Goal: Task Accomplishment & Management: Manage account settings

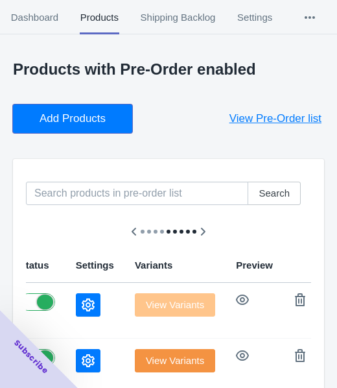
click at [86, 121] on span "Add Products" at bounding box center [73, 118] width 66 height 13
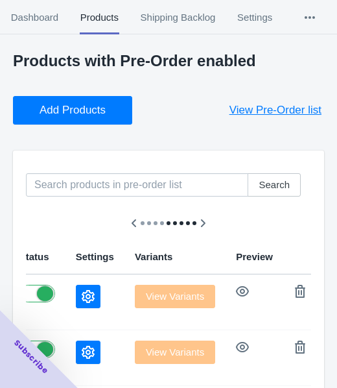
scroll to position [195, 0]
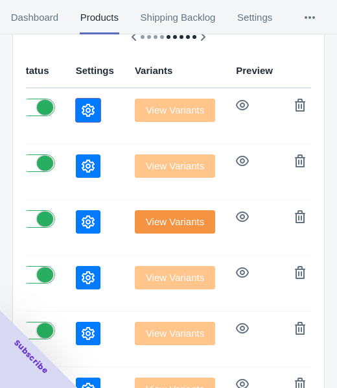
click at [82, 113] on icon "button" at bounding box center [88, 110] width 13 height 13
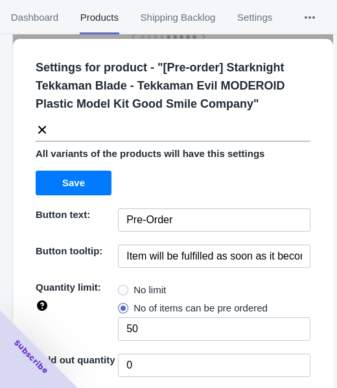
click at [140, 289] on span "No limit" at bounding box center [150, 290] width 32 height 13
click at [122, 287] on input "No limit" at bounding box center [121, 287] width 1 height 1
radio input "true"
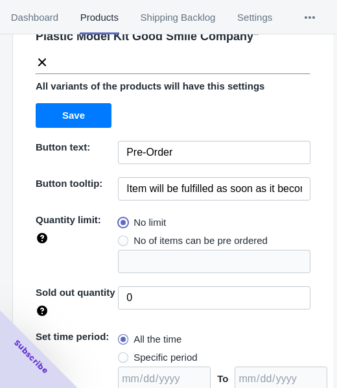
scroll to position [189, 0]
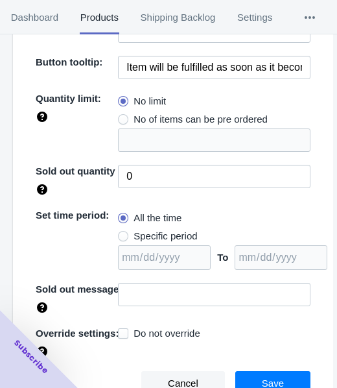
click at [151, 234] on span "Specific period" at bounding box center [166, 236] width 64 height 13
click at [122, 234] on input "Specific period" at bounding box center [121, 233] width 1 height 1
radio input "true"
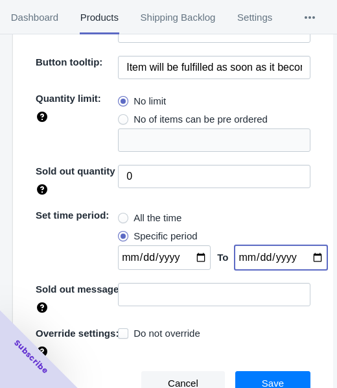
click at [299, 254] on input "date" at bounding box center [281, 257] width 93 height 25
type input "[DATE]"
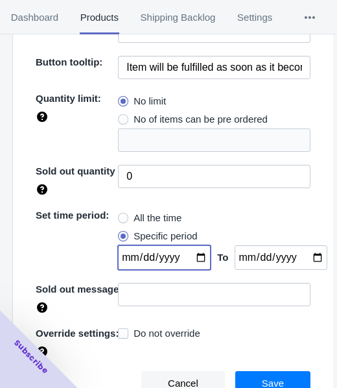
click at [188, 257] on input "date" at bounding box center [164, 257] width 93 height 25
type input "[DATE]"
click at [252, 377] on button "Save" at bounding box center [273, 383] width 75 height 25
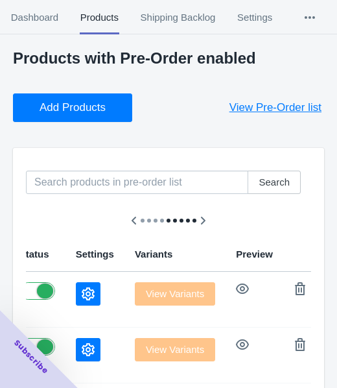
scroll to position [0, 0]
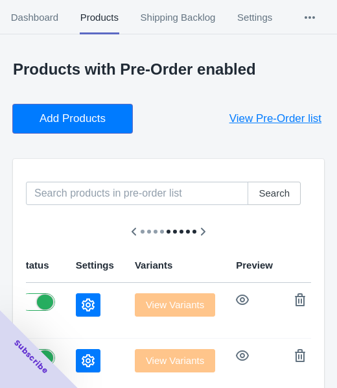
click at [70, 128] on button "Add Products" at bounding box center [72, 118] width 119 height 29
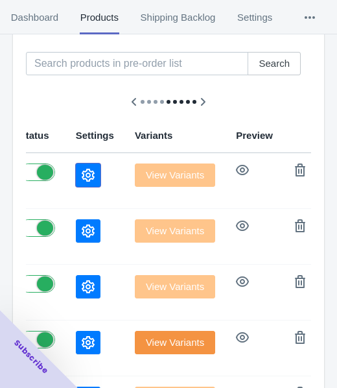
click at [82, 172] on icon "button" at bounding box center [88, 175] width 13 height 13
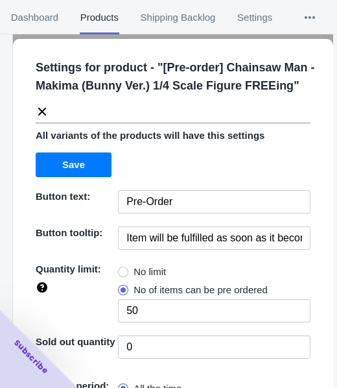
click at [136, 271] on span "No limit" at bounding box center [150, 271] width 32 height 13
click at [122, 269] on input "No limit" at bounding box center [121, 269] width 1 height 1
radio input "true"
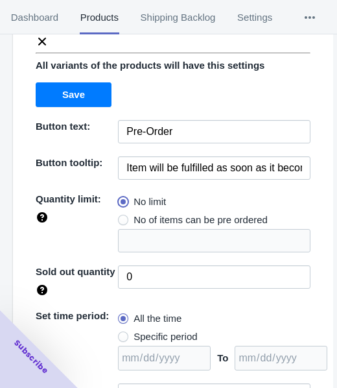
scroll to position [170, 0]
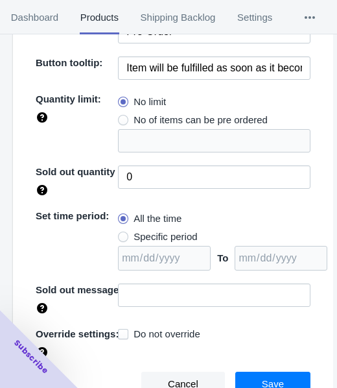
click at [153, 234] on span "Specific period" at bounding box center [166, 236] width 64 height 13
click at [122, 234] on input "Specific period" at bounding box center [121, 234] width 1 height 1
radio input "true"
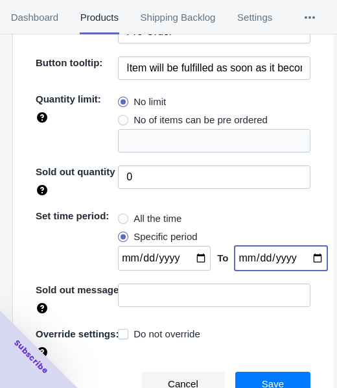
click at [306, 257] on input "date" at bounding box center [281, 258] width 93 height 25
type input "[DATE]"
click at [189, 259] on input "date" at bounding box center [164, 258] width 93 height 25
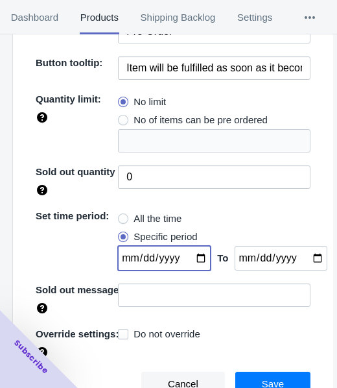
type input "[DATE]"
click at [255, 374] on button "Save" at bounding box center [273, 384] width 75 height 25
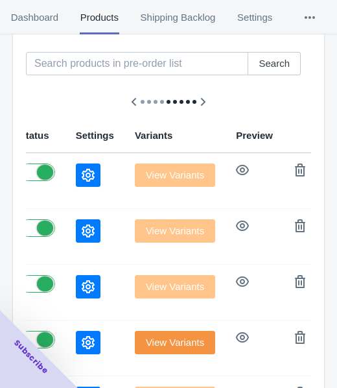
scroll to position [0, 0]
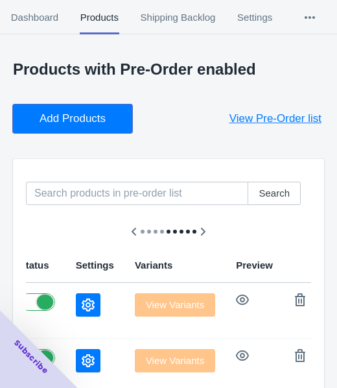
click at [90, 125] on span "Add Products" at bounding box center [73, 118] width 66 height 13
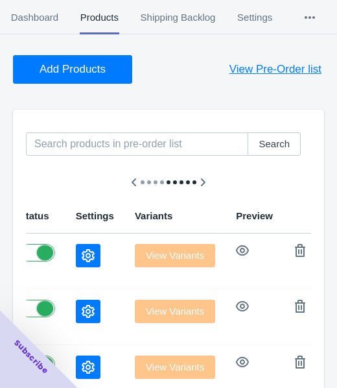
scroll to position [130, 0]
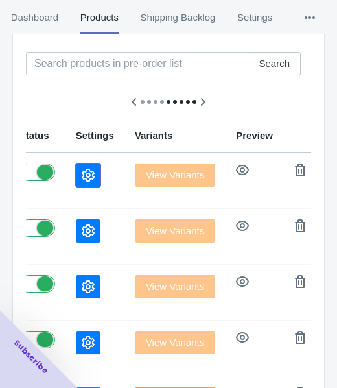
click at [76, 164] on button "button" at bounding box center [88, 175] width 25 height 23
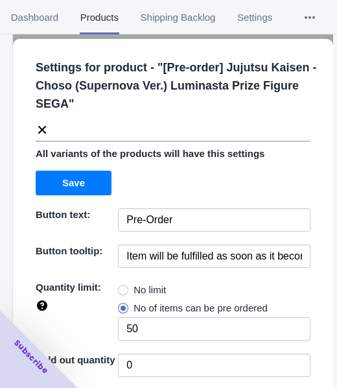
click at [135, 285] on span "No limit" at bounding box center [150, 290] width 32 height 13
click at [122, 287] on input "No limit" at bounding box center [121, 287] width 1 height 1
radio input "true"
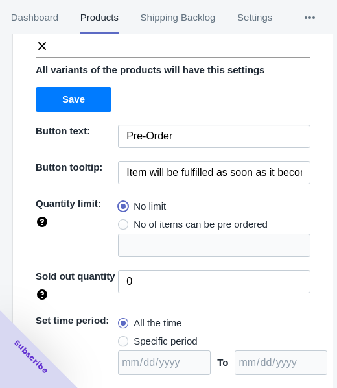
scroll to position [189, 0]
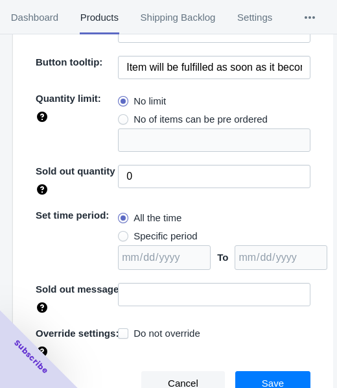
click at [164, 237] on span "Specific period" at bounding box center [166, 236] width 64 height 13
click at [122, 234] on input "Specific period" at bounding box center [121, 233] width 1 height 1
radio input "true"
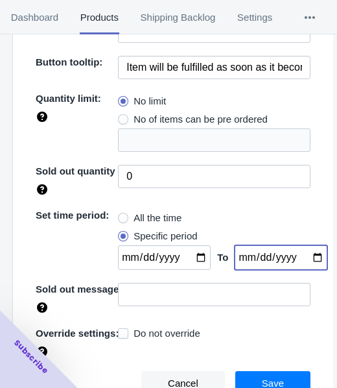
click at [309, 258] on input "date" at bounding box center [281, 257] width 93 height 25
type input "[DATE]"
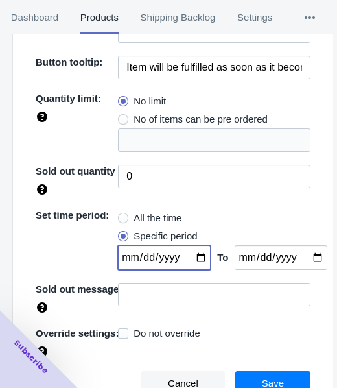
click at [194, 257] on input "date" at bounding box center [164, 257] width 93 height 25
type input "[DATE]"
click at [262, 378] on span "Save" at bounding box center [273, 383] width 22 height 10
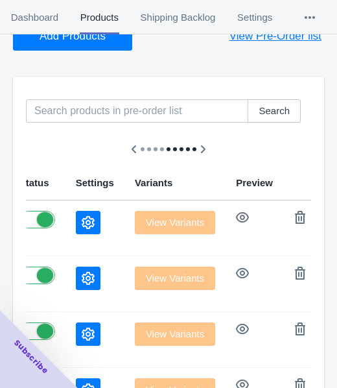
scroll to position [0, 0]
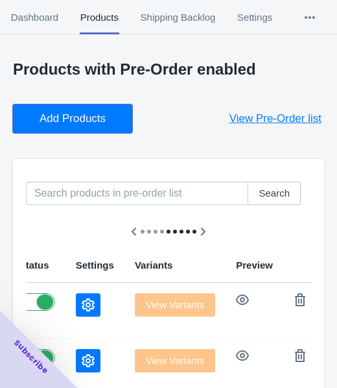
click at [112, 125] on button "Add Products" at bounding box center [72, 118] width 119 height 29
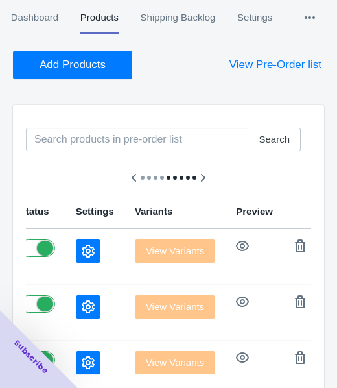
scroll to position [130, 0]
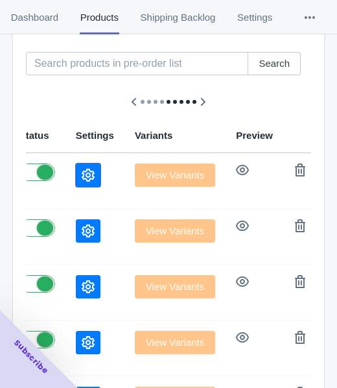
click at [82, 177] on icon "button" at bounding box center [88, 175] width 13 height 13
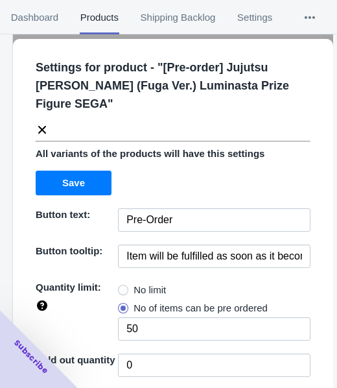
click at [149, 293] on span "No limit" at bounding box center [150, 290] width 32 height 13
click at [122, 287] on input "No limit" at bounding box center [121, 287] width 1 height 1
radio input "true"
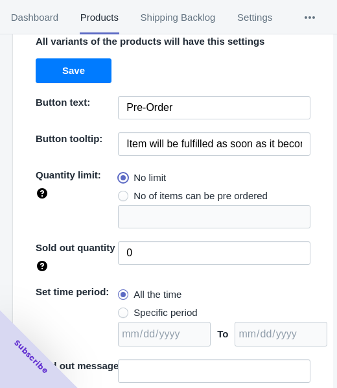
scroll to position [189, 0]
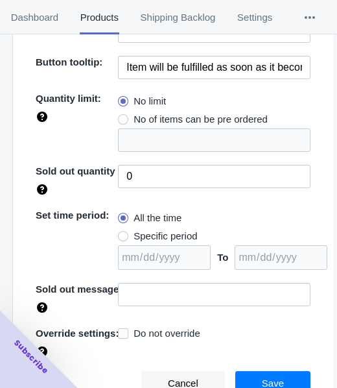
click at [155, 232] on span "Specific period" at bounding box center [166, 236] width 64 height 13
click at [122, 233] on input "Specific period" at bounding box center [121, 233] width 1 height 1
radio input "true"
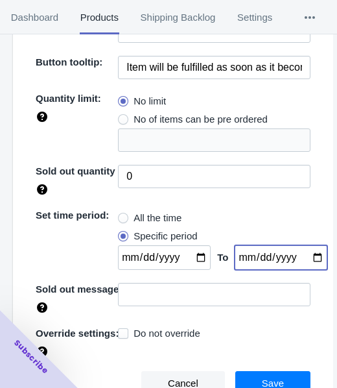
click at [304, 257] on input "date" at bounding box center [281, 257] width 93 height 25
type input "[DATE]"
click at [195, 252] on input "date" at bounding box center [164, 257] width 93 height 25
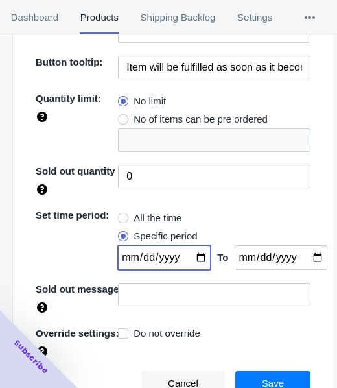
type input "[DATE]"
click at [254, 376] on button "Save" at bounding box center [273, 383] width 75 height 25
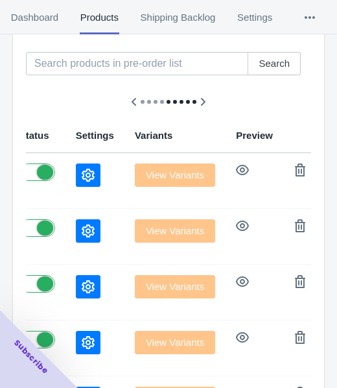
click at [82, 171] on icon "button" at bounding box center [88, 175] width 13 height 13
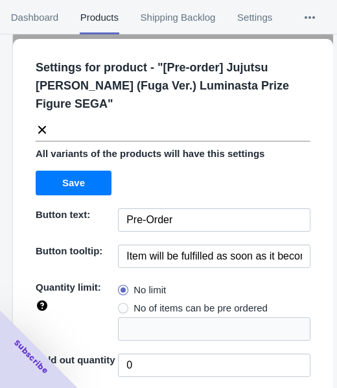
click at [45, 131] on icon at bounding box center [42, 129] width 13 height 13
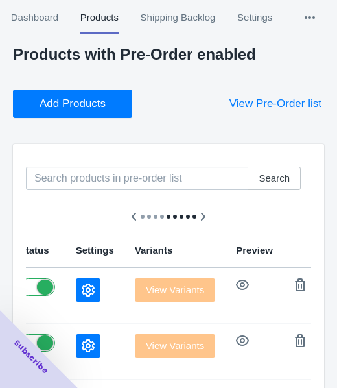
scroll to position [0, 0]
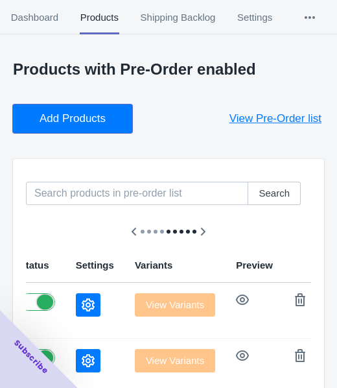
click at [74, 116] on span "Add Products" at bounding box center [73, 118] width 66 height 13
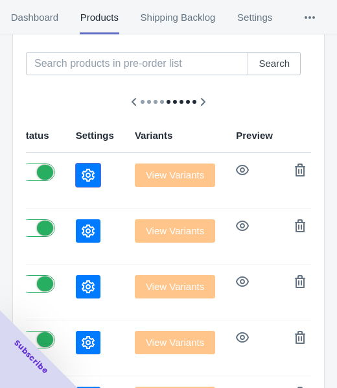
click at [76, 166] on button "button" at bounding box center [88, 175] width 25 height 23
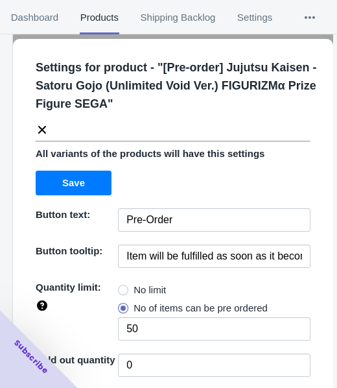
click at [127, 286] on label "No limit" at bounding box center [142, 290] width 48 height 18
click at [122, 287] on input "No limit" at bounding box center [121, 287] width 1 height 1
radio input "true"
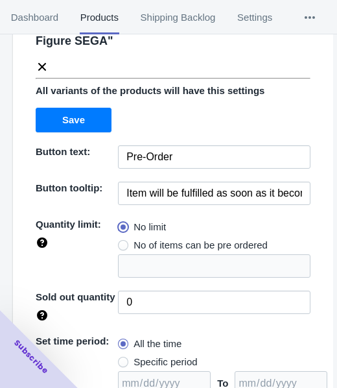
scroll to position [189, 0]
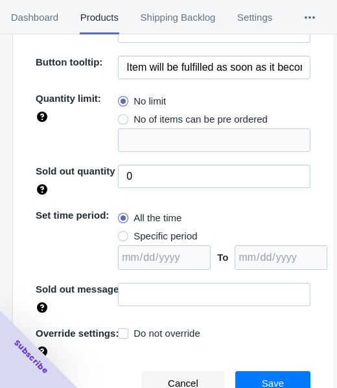
click at [136, 236] on span "Specific period" at bounding box center [166, 236] width 64 height 13
click at [122, 234] on input "Specific period" at bounding box center [121, 233] width 1 height 1
radio input "true"
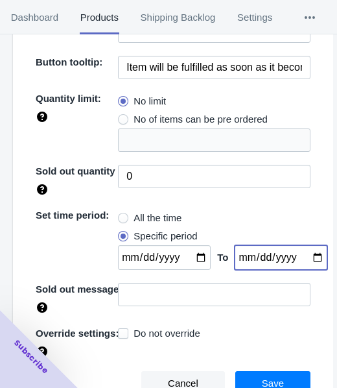
click at [304, 254] on input "date" at bounding box center [281, 257] width 93 height 25
type input "[DATE]"
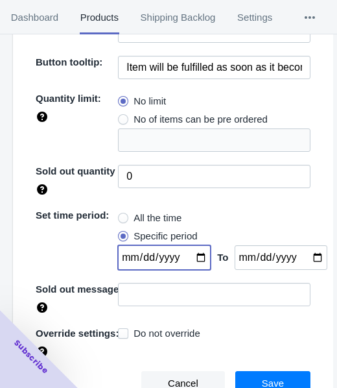
click at [197, 256] on input "date" at bounding box center [164, 257] width 93 height 25
type input "[DATE]"
click at [239, 373] on button "Save" at bounding box center [273, 383] width 75 height 25
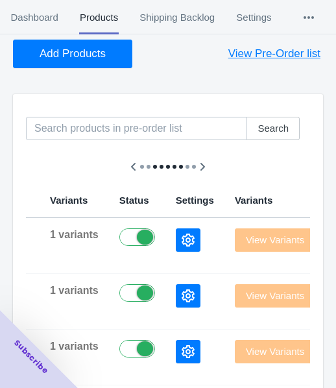
scroll to position [0, 0]
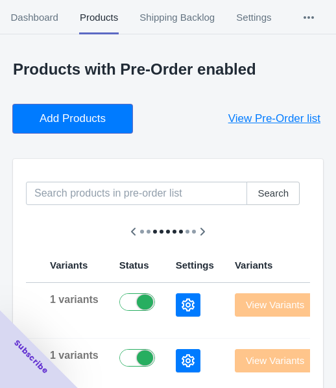
click at [101, 109] on button "Add Products" at bounding box center [72, 118] width 119 height 29
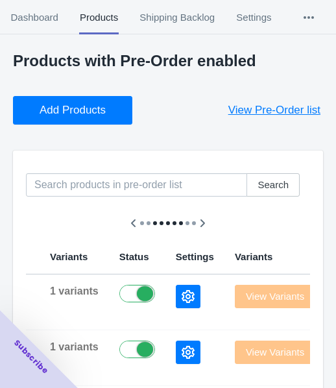
scroll to position [130, 0]
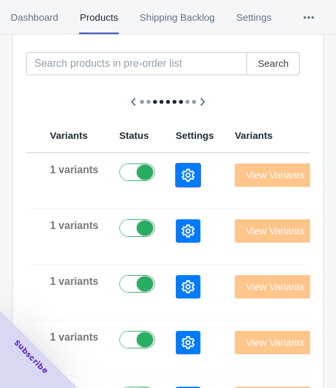
click at [182, 175] on icon "button" at bounding box center [188, 175] width 13 height 13
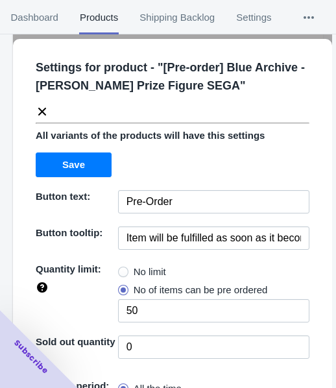
click at [134, 276] on span "No limit" at bounding box center [150, 271] width 32 height 13
click at [122, 269] on input "No limit" at bounding box center [121, 269] width 1 height 1
radio input "true"
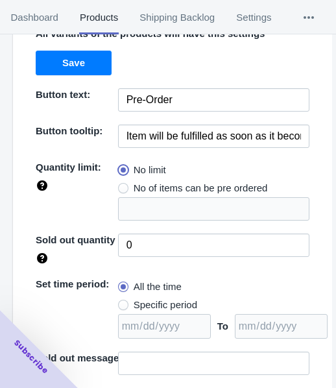
scroll to position [170, 0]
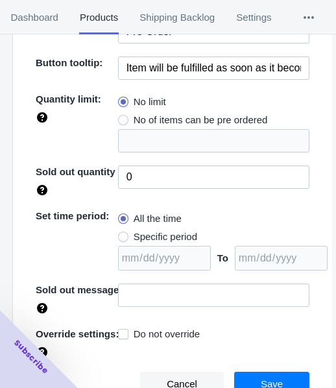
click at [146, 236] on span "Specific period" at bounding box center [166, 236] width 64 height 13
click at [122, 234] on input "Specific period" at bounding box center [121, 234] width 1 height 1
radio input "true"
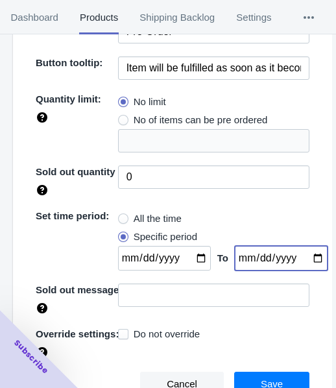
click at [302, 258] on input "date" at bounding box center [281, 258] width 93 height 25
type input "[DATE]"
click at [193, 254] on input "date" at bounding box center [164, 258] width 93 height 25
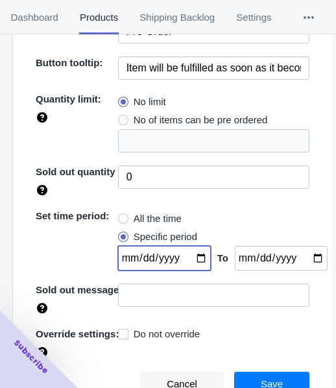
type input "[DATE]"
click at [252, 374] on button "Save" at bounding box center [271, 384] width 75 height 25
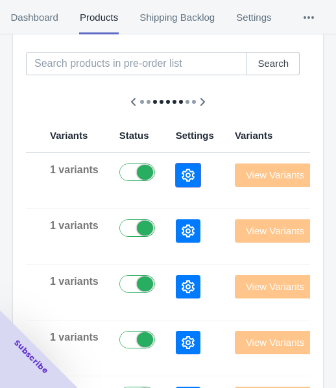
click at [182, 171] on icon "button" at bounding box center [188, 175] width 13 height 13
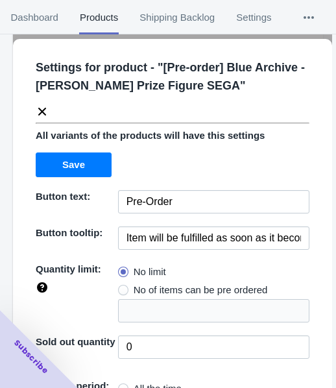
click at [43, 105] on icon at bounding box center [42, 111] width 13 height 13
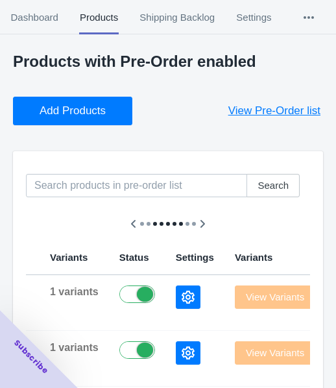
scroll to position [0, 0]
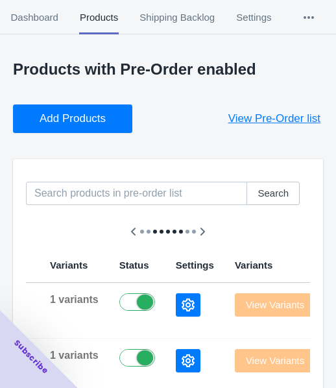
click at [78, 110] on button "Add Products" at bounding box center [72, 118] width 119 height 29
click at [182, 300] on icon "button" at bounding box center [188, 304] width 13 height 13
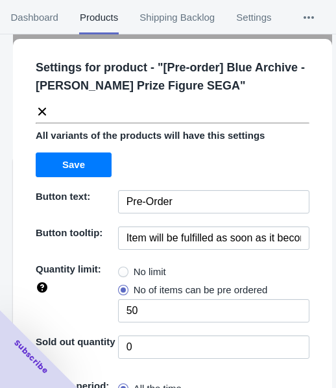
click at [141, 270] on span "No limit" at bounding box center [150, 271] width 32 height 13
click at [122, 269] on input "No limit" at bounding box center [121, 269] width 1 height 1
radio input "true"
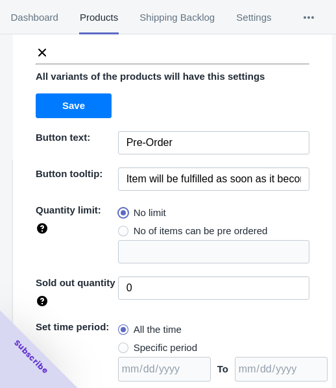
scroll to position [130, 0]
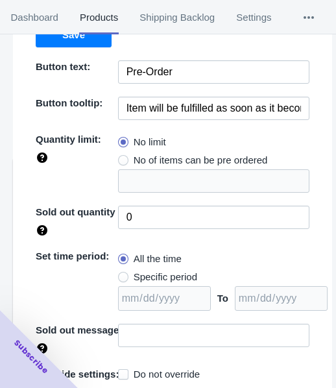
click at [152, 271] on span "Specific period" at bounding box center [166, 277] width 64 height 13
click at [122, 274] on input "Specific period" at bounding box center [121, 274] width 1 height 1
radio input "true"
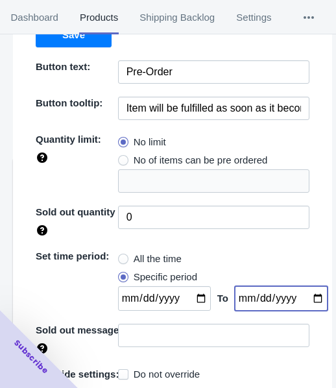
click at [305, 298] on input "date" at bounding box center [281, 298] width 93 height 25
type input "[DATE]"
click at [191, 296] on input "date" at bounding box center [164, 298] width 93 height 25
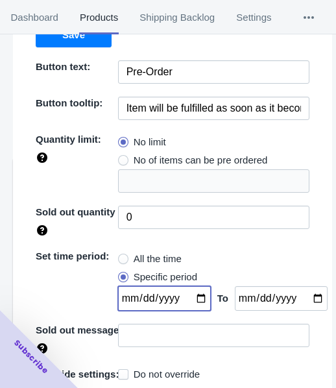
type input "[DATE]"
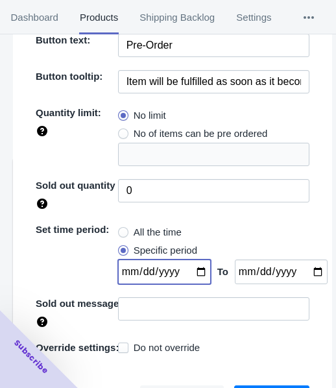
scroll to position [170, 0]
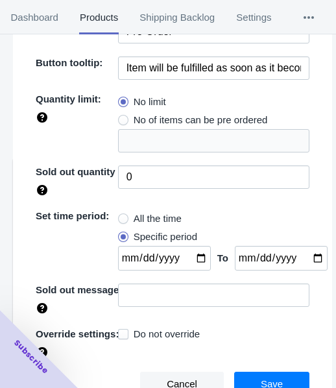
click at [271, 374] on button "Save" at bounding box center [271, 384] width 75 height 25
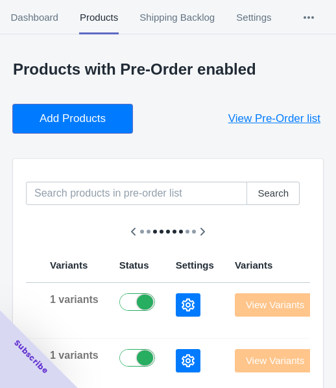
click at [82, 112] on span "Add Products" at bounding box center [73, 118] width 66 height 13
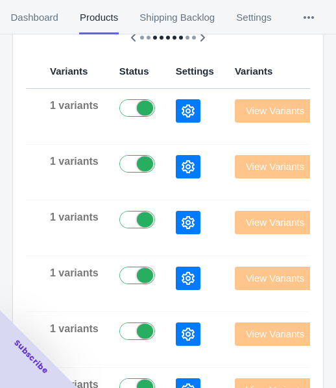
scroll to position [195, 0]
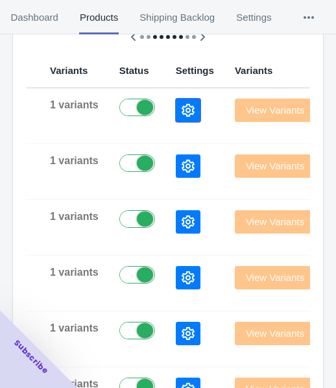
click at [176, 113] on button "button" at bounding box center [188, 110] width 25 height 23
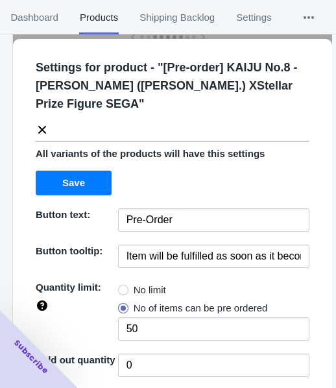
click at [156, 293] on span "No limit" at bounding box center [150, 290] width 32 height 13
click at [122, 287] on input "No limit" at bounding box center [121, 287] width 1 height 1
radio input "true"
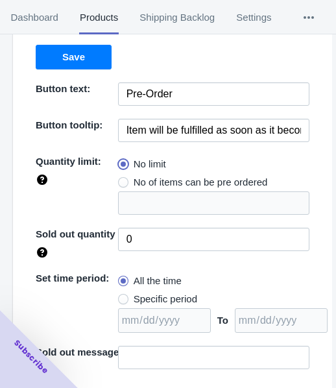
scroll to position [188, 0]
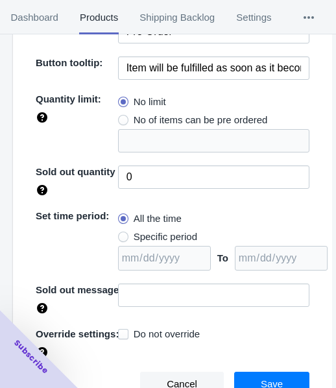
click at [149, 238] on span "Specific period" at bounding box center [166, 236] width 64 height 13
click at [122, 234] on input "Specific period" at bounding box center [121, 234] width 1 height 1
radio input "true"
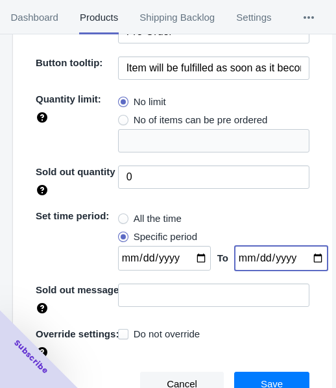
click at [302, 254] on input "date" at bounding box center [281, 258] width 93 height 25
type input "[DATE]"
click at [189, 256] on input "date" at bounding box center [164, 258] width 93 height 25
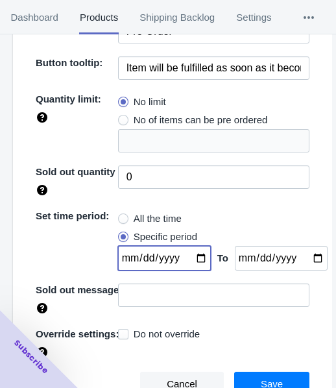
type input "[DATE]"
click at [264, 382] on span "Save" at bounding box center [272, 384] width 22 height 10
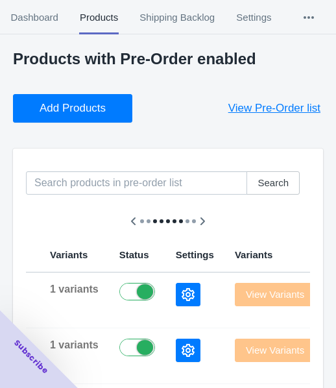
scroll to position [0, 0]
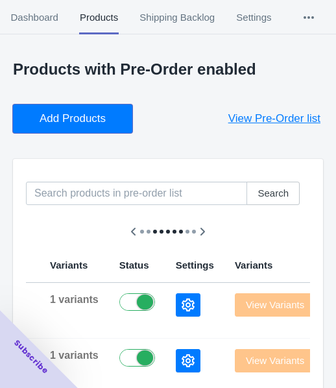
click at [62, 119] on span "Add Products" at bounding box center [73, 118] width 66 height 13
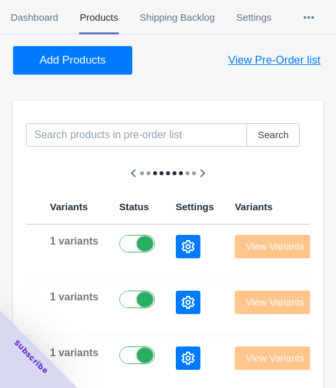
scroll to position [130, 0]
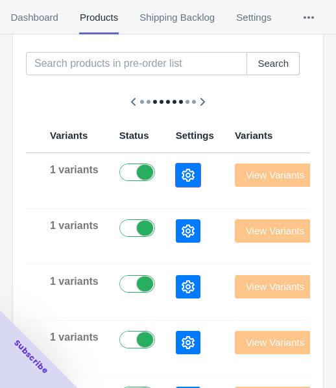
click at [182, 173] on icon "button" at bounding box center [188, 175] width 13 height 13
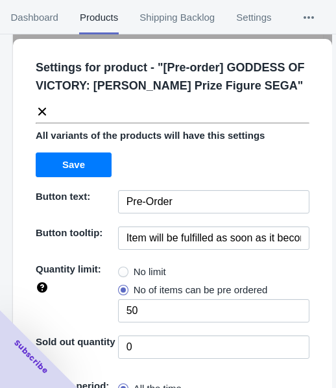
click at [143, 278] on span "No limit" at bounding box center [150, 271] width 32 height 13
click at [122, 269] on input "No limit" at bounding box center [121, 269] width 1 height 1
radio input "true"
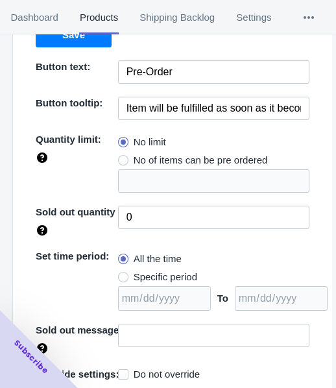
click at [141, 284] on span "Specific period" at bounding box center [166, 277] width 64 height 13
click at [122, 274] on input "Specific period" at bounding box center [121, 274] width 1 height 1
radio input "true"
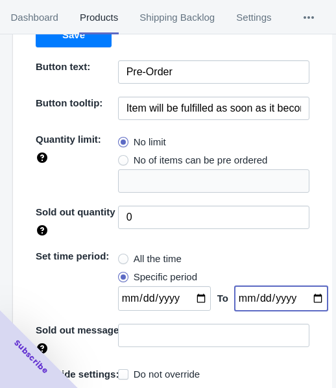
click at [302, 311] on input "date" at bounding box center [281, 298] width 93 height 25
type input "[DATE]"
click at [188, 311] on input "date" at bounding box center [164, 298] width 93 height 25
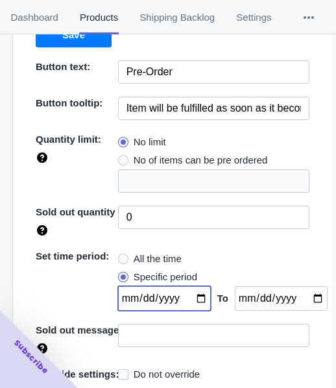
type input "[DATE]"
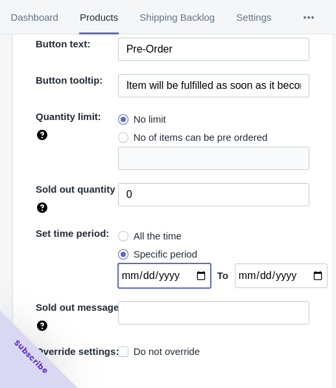
scroll to position [188, 0]
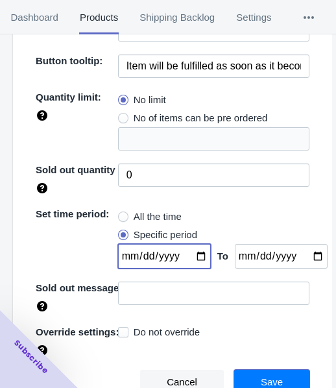
click at [261, 377] on span "Save" at bounding box center [272, 382] width 22 height 10
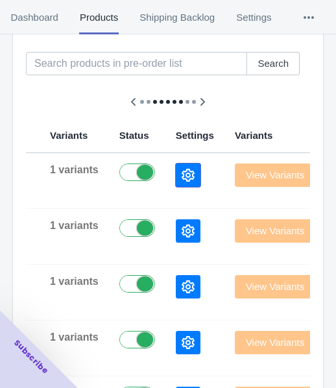
click at [176, 170] on button "button" at bounding box center [188, 175] width 25 height 23
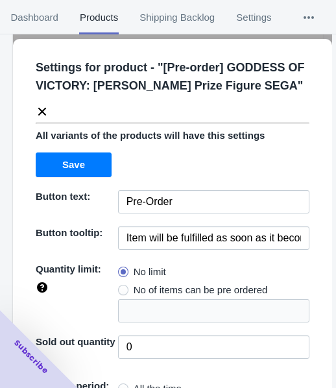
click at [37, 118] on icon at bounding box center [42, 111] width 13 height 13
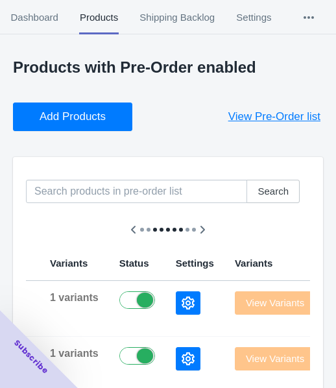
scroll to position [0, 0]
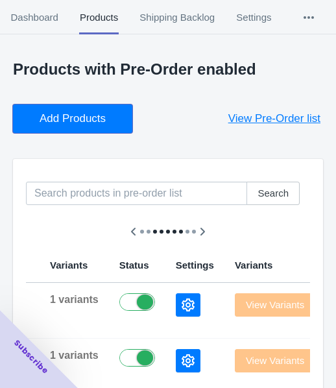
click at [77, 115] on span "Add Products" at bounding box center [73, 118] width 66 height 13
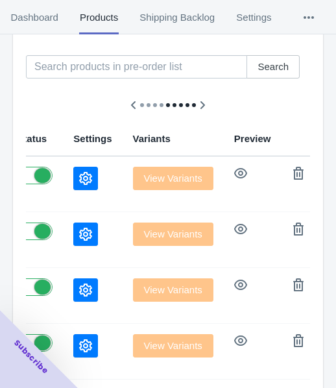
scroll to position [130, 0]
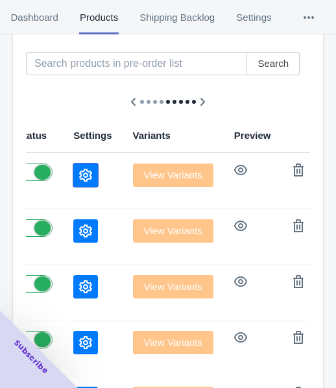
click at [73, 171] on button "button" at bounding box center [85, 175] width 25 height 23
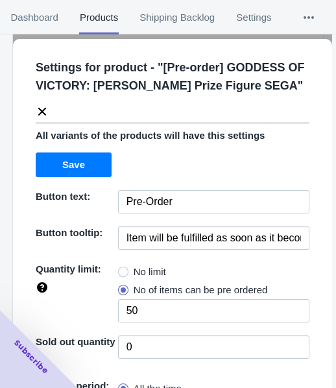
click at [119, 277] on span at bounding box center [123, 272] width 10 height 10
click at [121, 269] on input "No limit" at bounding box center [121, 269] width 1 height 1
radio input "true"
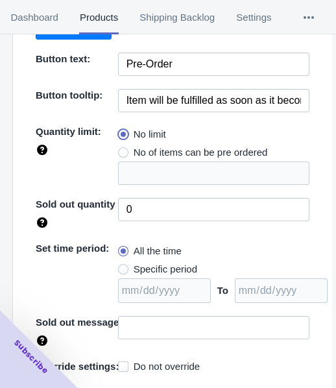
scroll to position [188, 0]
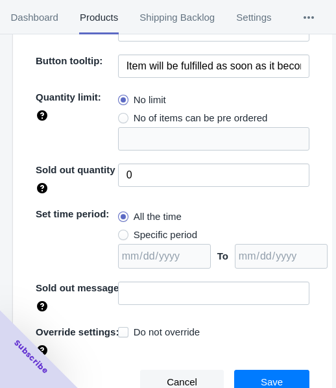
click at [162, 232] on span "Specific period" at bounding box center [166, 234] width 64 height 13
click at [122, 232] on input "Specific period" at bounding box center [121, 232] width 1 height 1
radio input "true"
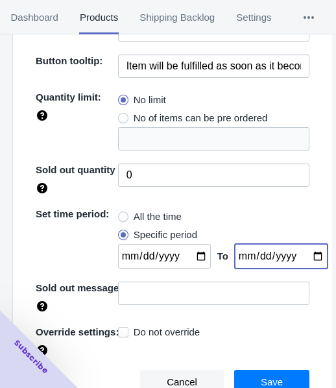
click at [303, 254] on input "date" at bounding box center [281, 256] width 93 height 25
type input "[DATE]"
click at [191, 257] on input "date" at bounding box center [164, 256] width 93 height 25
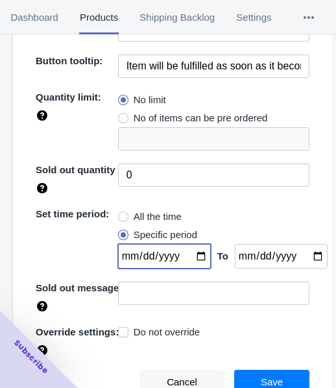
type input "[DATE]"
click at [237, 374] on button "Save" at bounding box center [271, 382] width 75 height 25
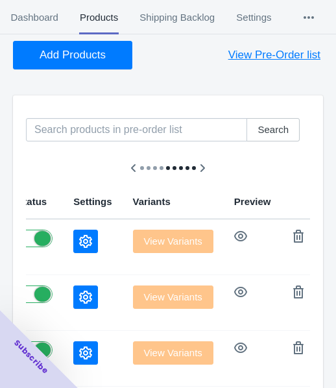
scroll to position [0, 0]
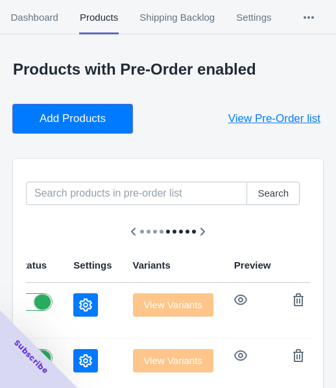
click at [103, 117] on span "Add Products" at bounding box center [73, 118] width 66 height 13
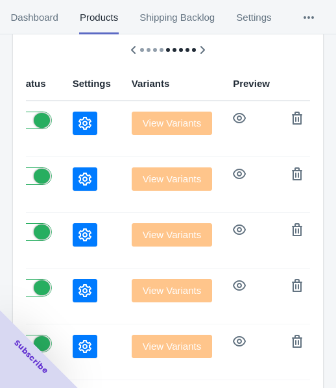
scroll to position [195, 0]
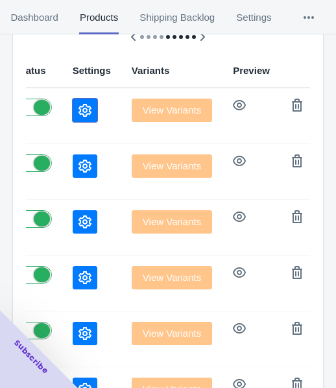
click at [79, 115] on icon "button" at bounding box center [85, 110] width 13 height 13
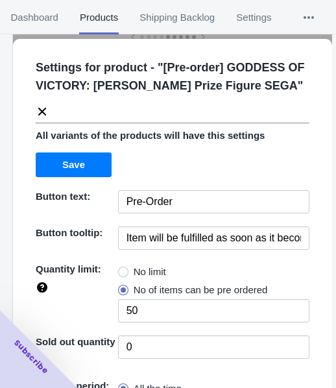
click at [136, 278] on span "No limit" at bounding box center [150, 271] width 32 height 13
click at [122, 269] on input "No limit" at bounding box center [121, 269] width 1 height 1
radio input "true"
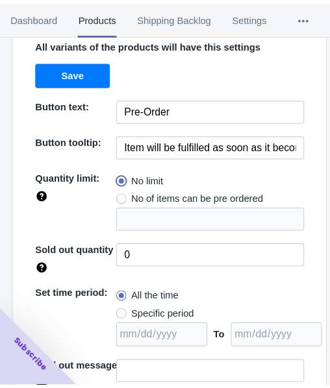
scroll to position [188, 0]
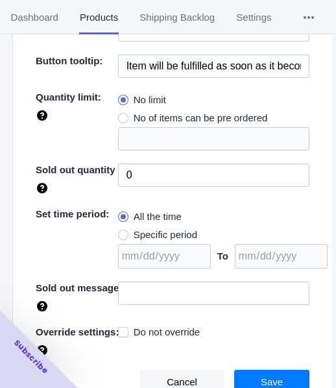
click at [145, 234] on span "Specific period" at bounding box center [166, 234] width 64 height 13
click at [122, 232] on input "Specific period" at bounding box center [121, 232] width 1 height 1
radio input "true"
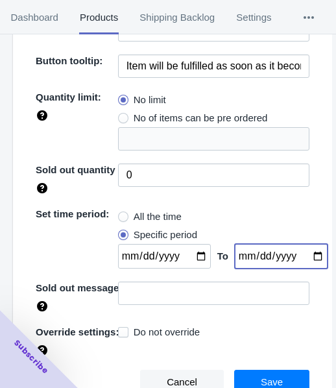
click at [310, 256] on input "date" at bounding box center [281, 256] width 93 height 25
click at [305, 256] on input "date" at bounding box center [281, 256] width 93 height 25
type input "[DATE]"
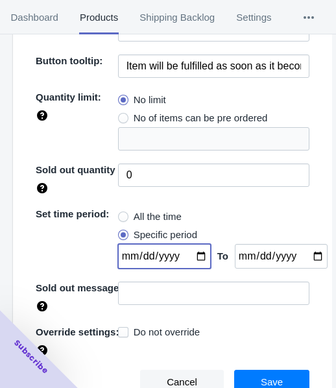
click at [190, 254] on input "date" at bounding box center [164, 256] width 93 height 25
type input "[DATE]"
click at [261, 384] on span "Save" at bounding box center [272, 382] width 22 height 10
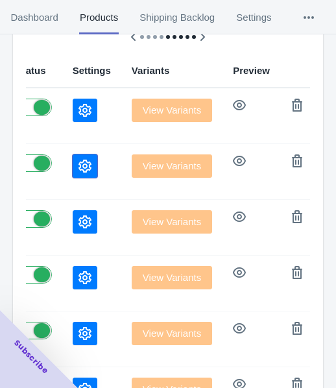
click at [79, 160] on icon "button" at bounding box center [85, 166] width 13 height 13
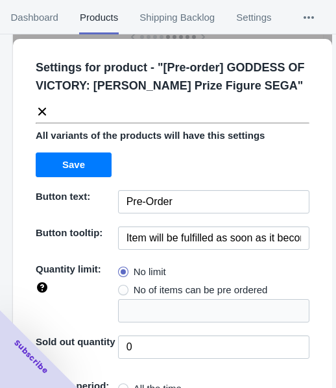
click at [37, 118] on icon at bounding box center [42, 111] width 13 height 13
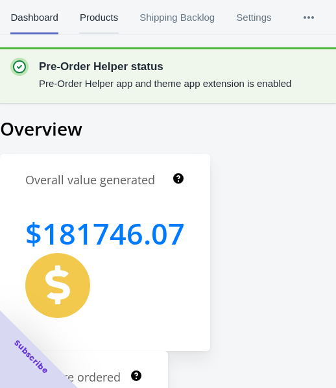
click at [90, 19] on span "Products" at bounding box center [98, 18] width 39 height 34
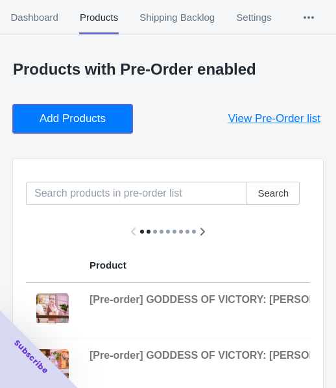
click at [114, 117] on button "Add Products" at bounding box center [72, 118] width 119 height 29
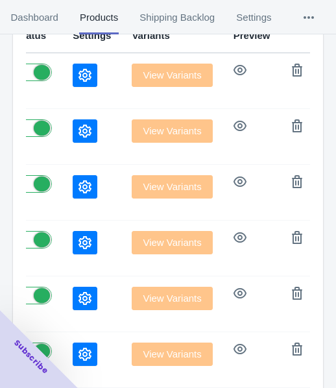
scroll to position [145, 0]
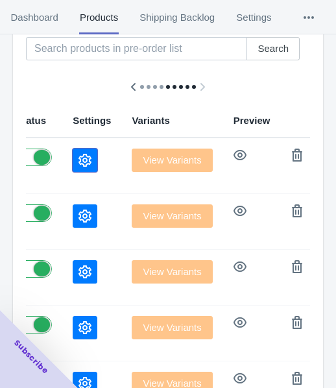
click at [73, 166] on button "button" at bounding box center [85, 160] width 25 height 23
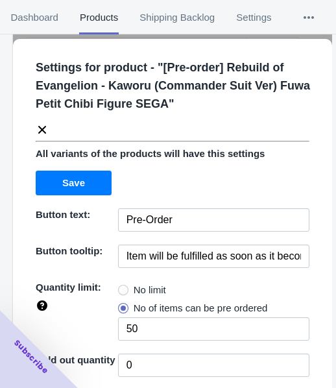
drag, startPoint x: 125, startPoint y: 285, endPoint x: 138, endPoint y: 258, distance: 29.3
click at [125, 286] on label "No limit" at bounding box center [142, 290] width 48 height 18
click at [122, 287] on input "No limit" at bounding box center [121, 287] width 1 height 1
radio input "true"
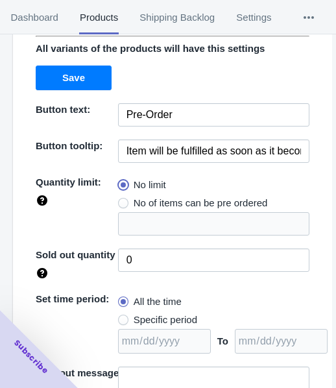
scroll to position [188, 0]
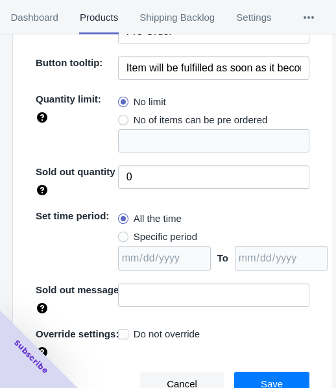
click at [159, 234] on span "Specific period" at bounding box center [166, 236] width 64 height 13
click at [122, 234] on input "Specific period" at bounding box center [121, 234] width 1 height 1
radio input "true"
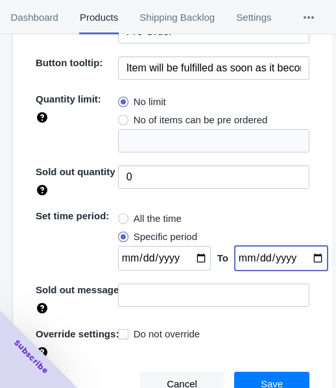
click at [303, 255] on input "date" at bounding box center [281, 258] width 93 height 25
type input "2025-11-16"
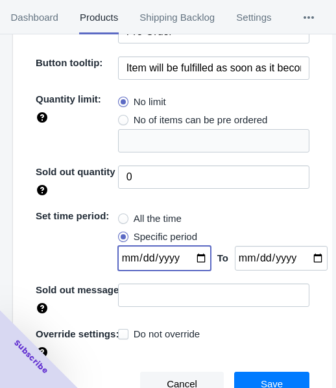
click at [189, 251] on input "date" at bounding box center [164, 258] width 93 height 25
type input "[DATE]"
click at [237, 376] on button "Save" at bounding box center [271, 384] width 75 height 25
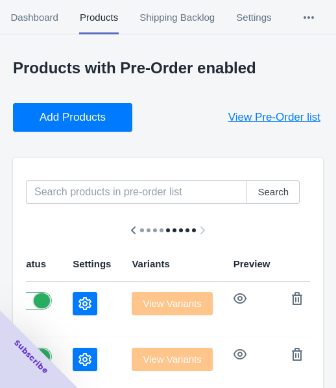
scroll to position [0, 0]
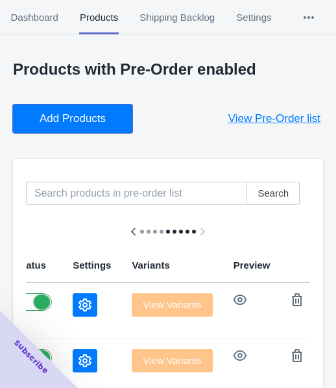
click at [95, 126] on button "Add Products" at bounding box center [72, 118] width 119 height 29
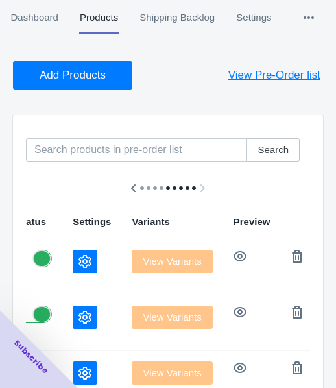
scroll to position [65, 0]
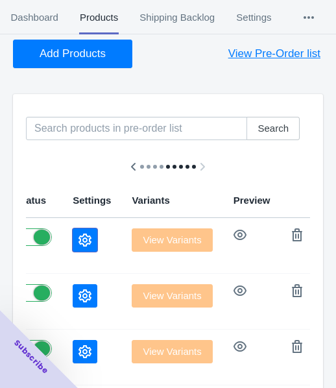
click at [79, 236] on icon "button" at bounding box center [85, 240] width 13 height 13
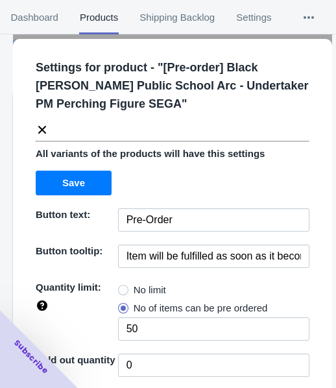
click at [134, 287] on span "No limit" at bounding box center [150, 290] width 32 height 13
click at [122, 287] on input "No limit" at bounding box center [121, 287] width 1 height 1
radio input "true"
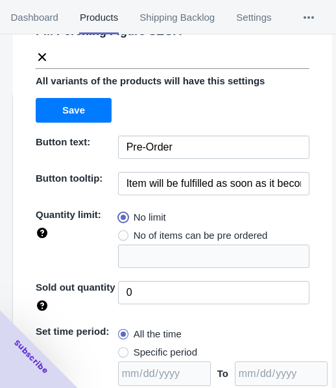
scroll to position [188, 0]
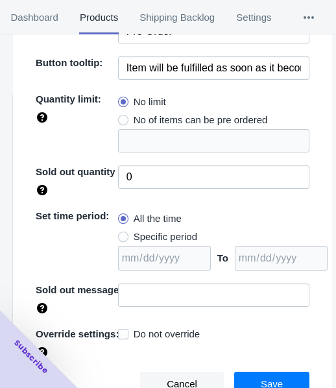
click at [165, 234] on span "Specific period" at bounding box center [166, 236] width 64 height 13
click at [122, 234] on input "Specific period" at bounding box center [121, 234] width 1 height 1
radio input "true"
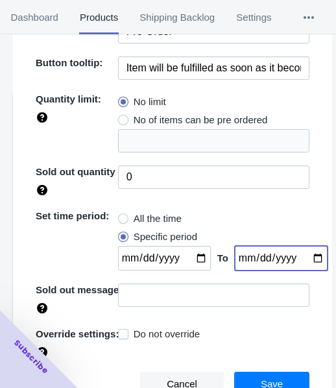
click at [308, 258] on input "date" at bounding box center [281, 258] width 93 height 25
type input "[DATE]"
click at [193, 258] on input "date" at bounding box center [164, 258] width 93 height 25
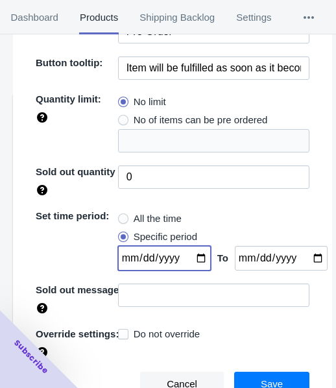
type input "[DATE]"
click at [282, 381] on button "Save" at bounding box center [271, 384] width 75 height 25
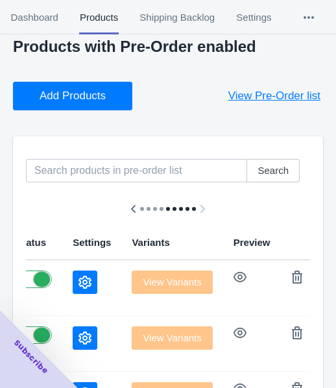
scroll to position [0, 0]
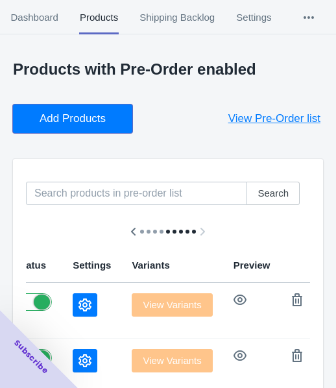
click at [77, 110] on button "Add Products" at bounding box center [72, 118] width 119 height 29
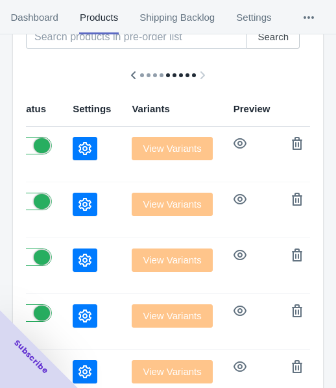
scroll to position [195, 0]
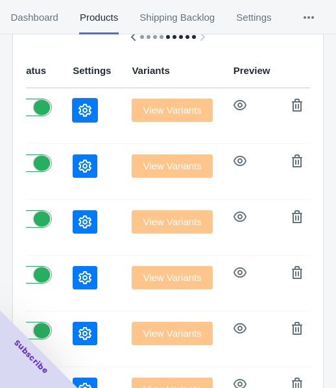
click at [79, 108] on icon "button" at bounding box center [85, 110] width 13 height 13
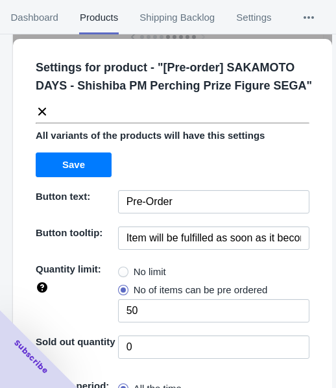
click at [155, 263] on label "No limit" at bounding box center [142, 272] width 48 height 18
click at [122, 269] on input "No limit" at bounding box center [121, 269] width 1 height 1
radio input "true"
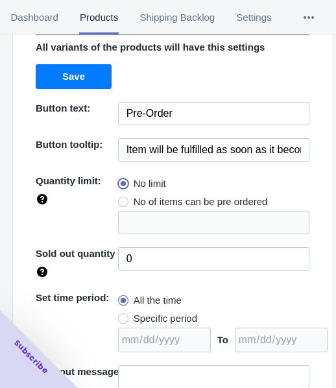
scroll to position [170, 0]
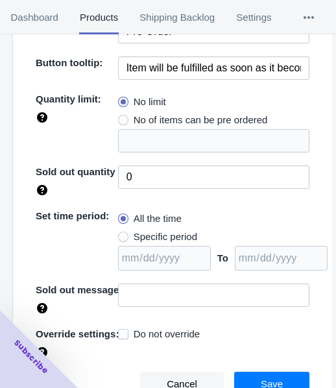
click at [149, 239] on span "Specific period" at bounding box center [166, 236] width 64 height 13
click at [122, 234] on input "Specific period" at bounding box center [121, 234] width 1 height 1
radio input "true"
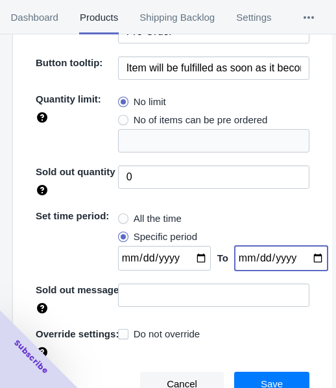
click at [306, 255] on input "date" at bounding box center [281, 258] width 93 height 25
type input "[DATE]"
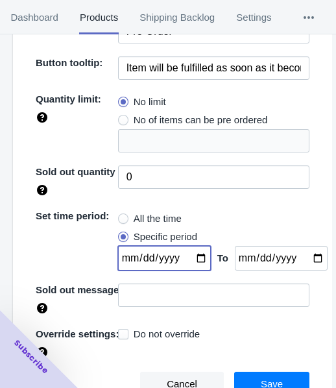
click at [189, 254] on input "date" at bounding box center [164, 258] width 93 height 25
type input "[DATE]"
click at [247, 376] on button "Save" at bounding box center [271, 384] width 75 height 25
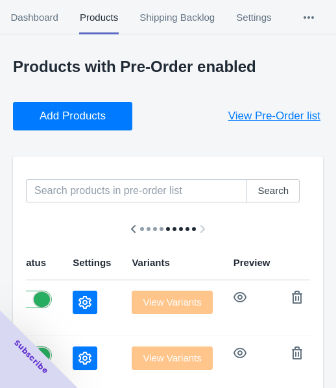
scroll to position [0, 0]
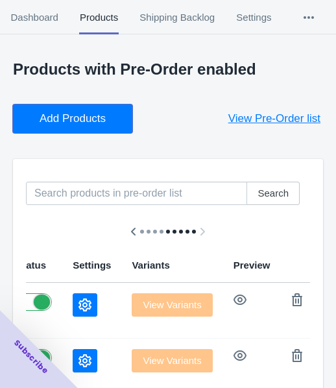
click at [113, 109] on button "Add Products" at bounding box center [72, 118] width 119 height 29
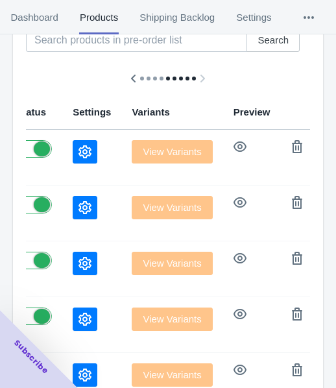
scroll to position [195, 0]
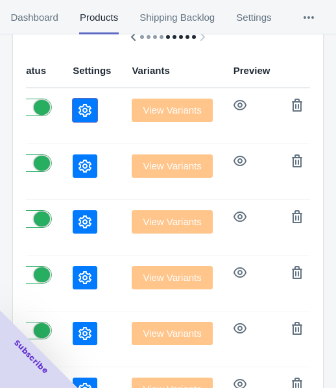
click at [79, 106] on icon "button" at bounding box center [85, 110] width 13 height 13
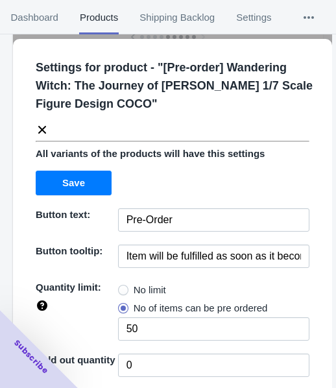
click at [125, 286] on span at bounding box center [123, 290] width 10 height 10
click at [122, 287] on input "No limit" at bounding box center [121, 287] width 1 height 1
radio input "true"
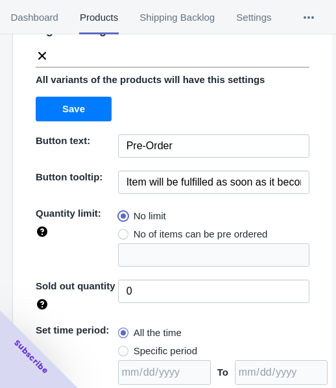
scroll to position [188, 0]
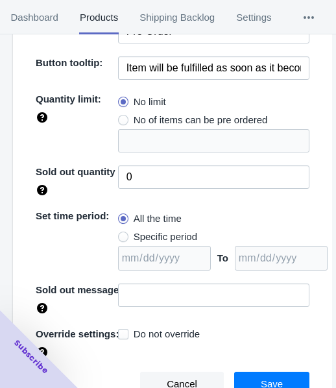
click at [178, 231] on span "Specific period" at bounding box center [166, 236] width 64 height 13
click at [122, 234] on input "Specific period" at bounding box center [121, 234] width 1 height 1
radio input "true"
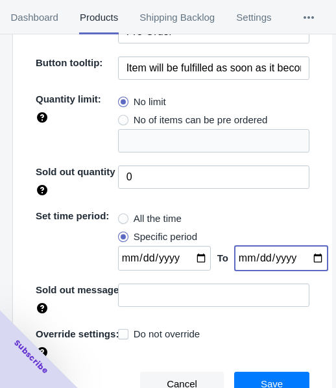
click at [302, 254] on input "date" at bounding box center [281, 258] width 93 height 25
type input "2025-11-05"
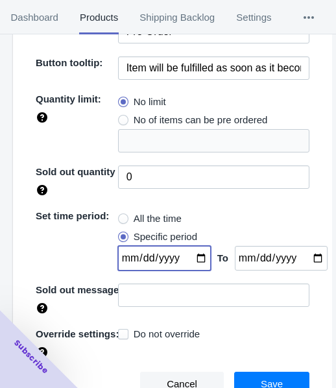
click at [193, 260] on input "date" at bounding box center [164, 258] width 93 height 25
type input "[DATE]"
click at [252, 376] on button "Save" at bounding box center [271, 384] width 75 height 25
